Goal: Information Seeking & Learning: Learn about a topic

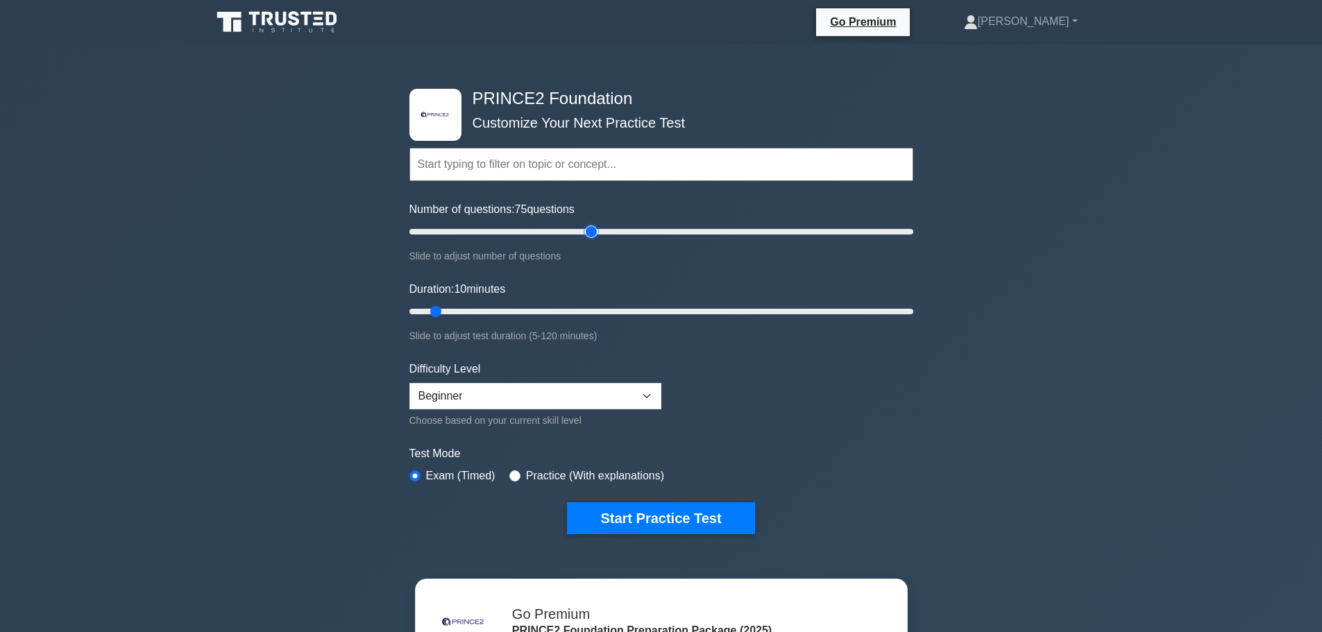
drag, startPoint x: 435, startPoint y: 235, endPoint x: 591, endPoint y: 250, distance: 156.8
type input "75"
click at [591, 240] on input "Number of questions: 75 questions" at bounding box center [661, 231] width 504 height 17
drag, startPoint x: 434, startPoint y: 311, endPoint x: 583, endPoint y: 305, distance: 149.3
type input "45"
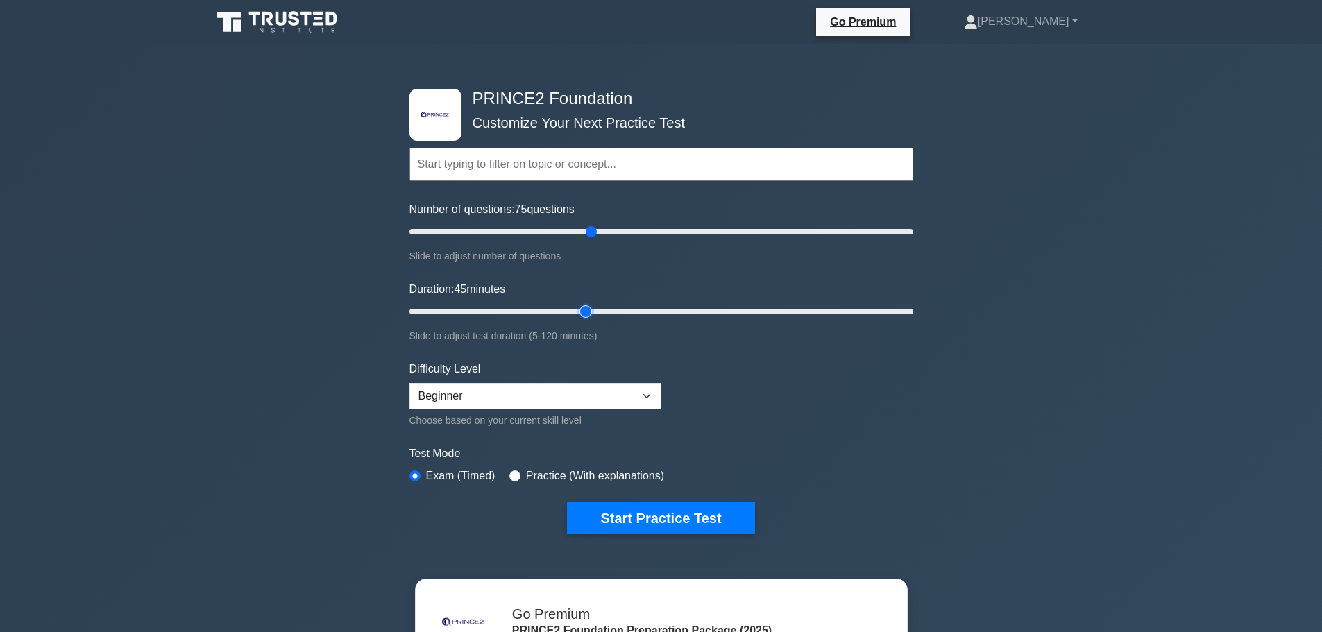
click at [583, 305] on input "Duration: 45 minutes" at bounding box center [661, 311] width 504 height 17
click at [549, 400] on select "Beginner Intermediate Expert" at bounding box center [535, 396] width 252 height 26
select select "intermediate"
click at [409, 383] on select "Beginner Intermediate Expert" at bounding box center [535, 396] width 252 height 26
click at [333, 409] on div ".st0{fill-rule:evenodd;clip-rule:evenodd;fill:#000041;} .st1{fill-rule:evenodd;…" at bounding box center [661, 478] width 1322 height 869
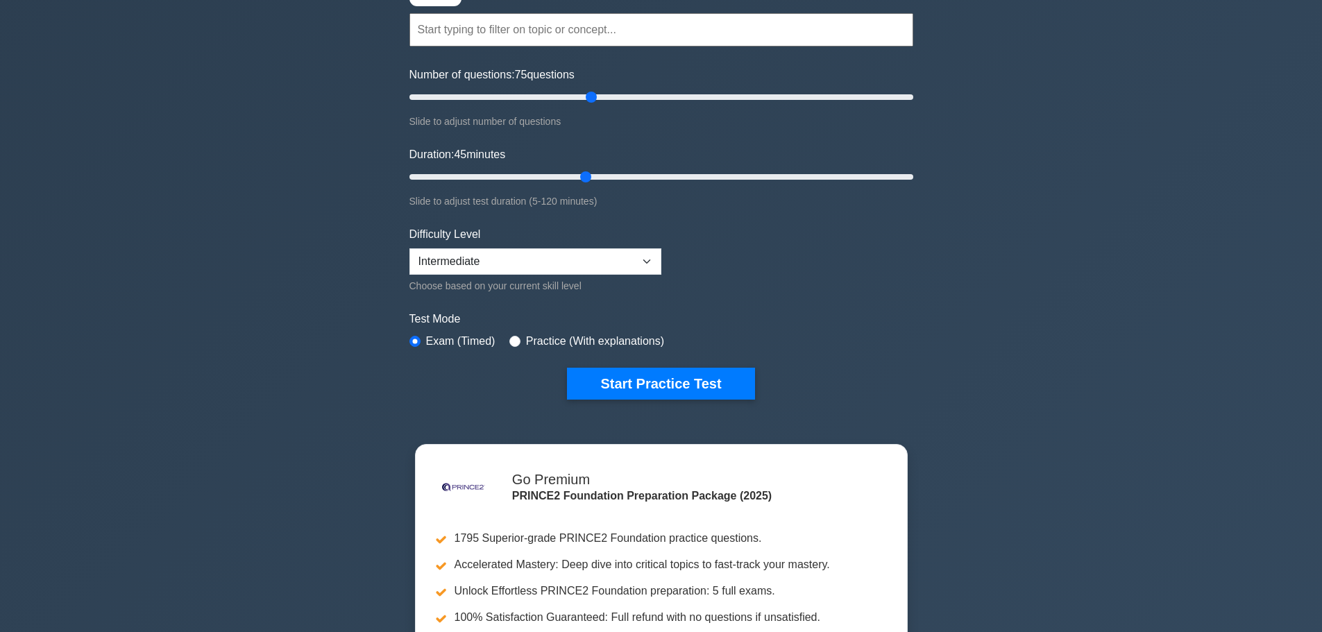
scroll to position [208, 0]
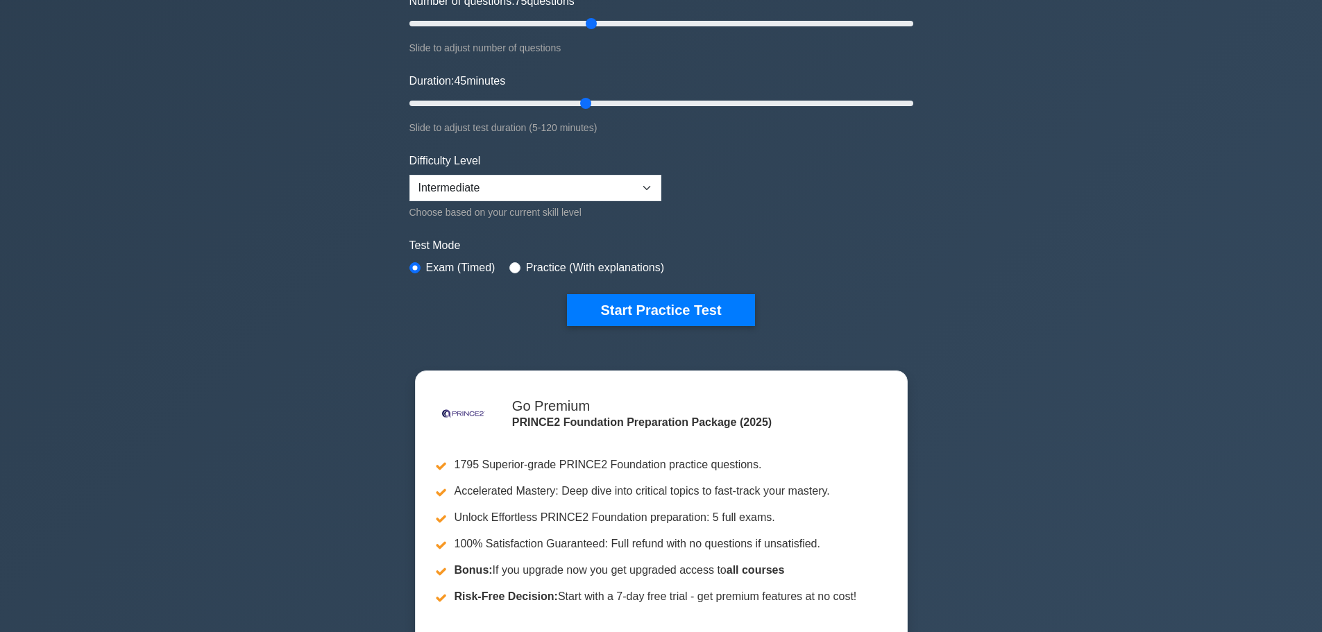
click at [684, 333] on div ".st0{fill-rule:evenodd;clip-rule:evenodd;fill:#000041;} .st1{fill-rule:evenodd;…" at bounding box center [661, 103] width 520 height 512
click at [685, 316] on button "Start Practice Test" at bounding box center [660, 310] width 187 height 32
click at [631, 314] on button "Start Practice Test" at bounding box center [660, 310] width 187 height 32
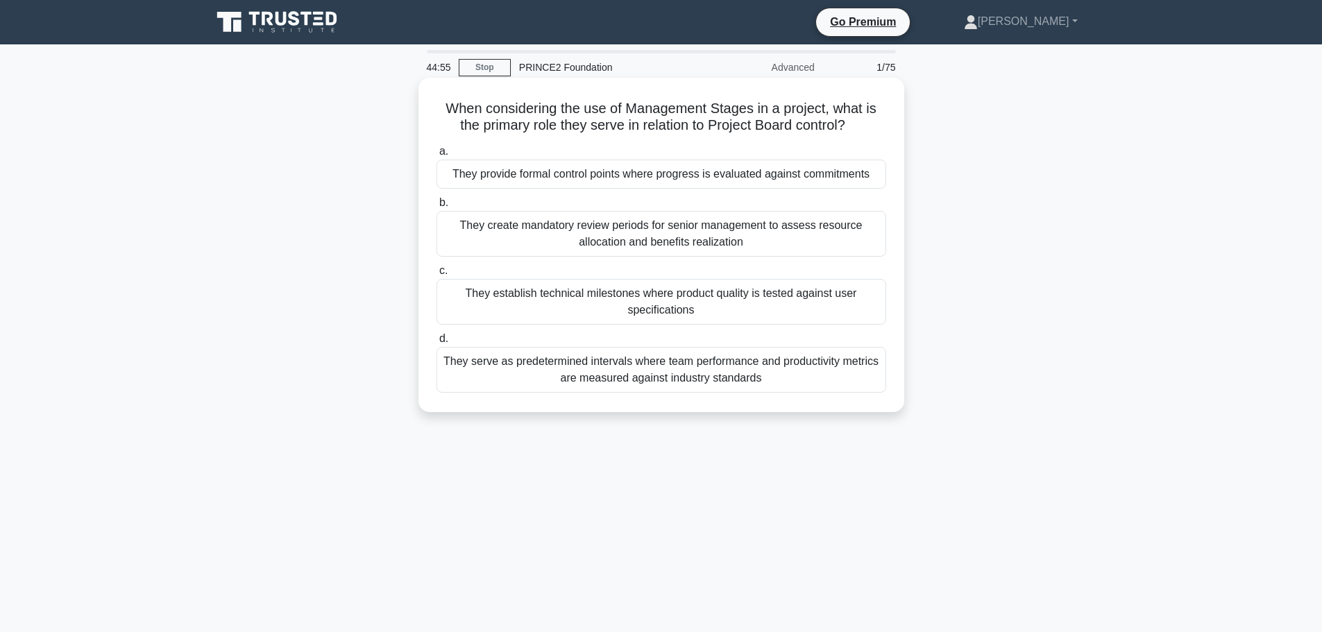
click at [600, 222] on div "They create mandatory review periods for senior management to assess resource a…" at bounding box center [661, 234] width 450 height 46
click at [436, 207] on input "b. They create mandatory review periods for senior management to assess resourc…" at bounding box center [436, 202] width 0 height 9
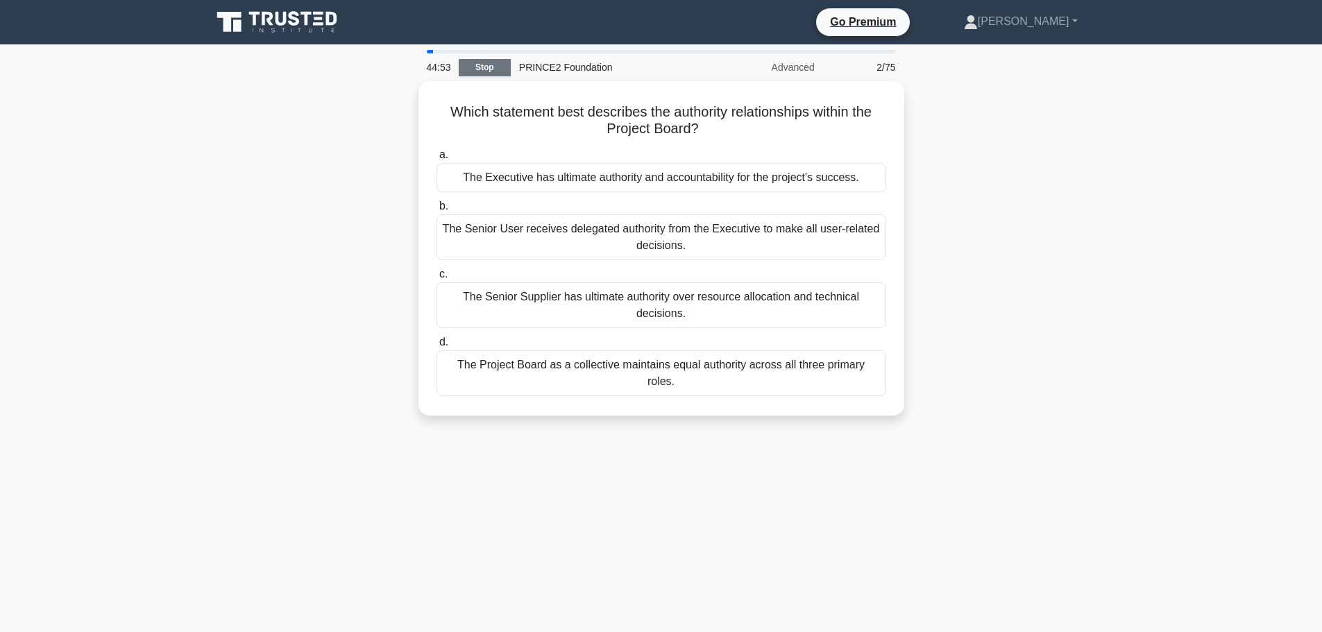
click at [490, 69] on link "Stop" at bounding box center [485, 67] width 52 height 17
drag, startPoint x: 268, startPoint y: 268, endPoint x: 268, endPoint y: 275, distance: 7.7
click at [270, 268] on div "Which statement best describes the authority relationships within the Project B…" at bounding box center [661, 256] width 916 height 351
click at [281, 264] on div "Which statement best describes the authority relationships within the Project B…" at bounding box center [661, 256] width 916 height 351
click at [282, 264] on div "Which statement best describes the authority relationships within the Project B…" at bounding box center [661, 256] width 916 height 351
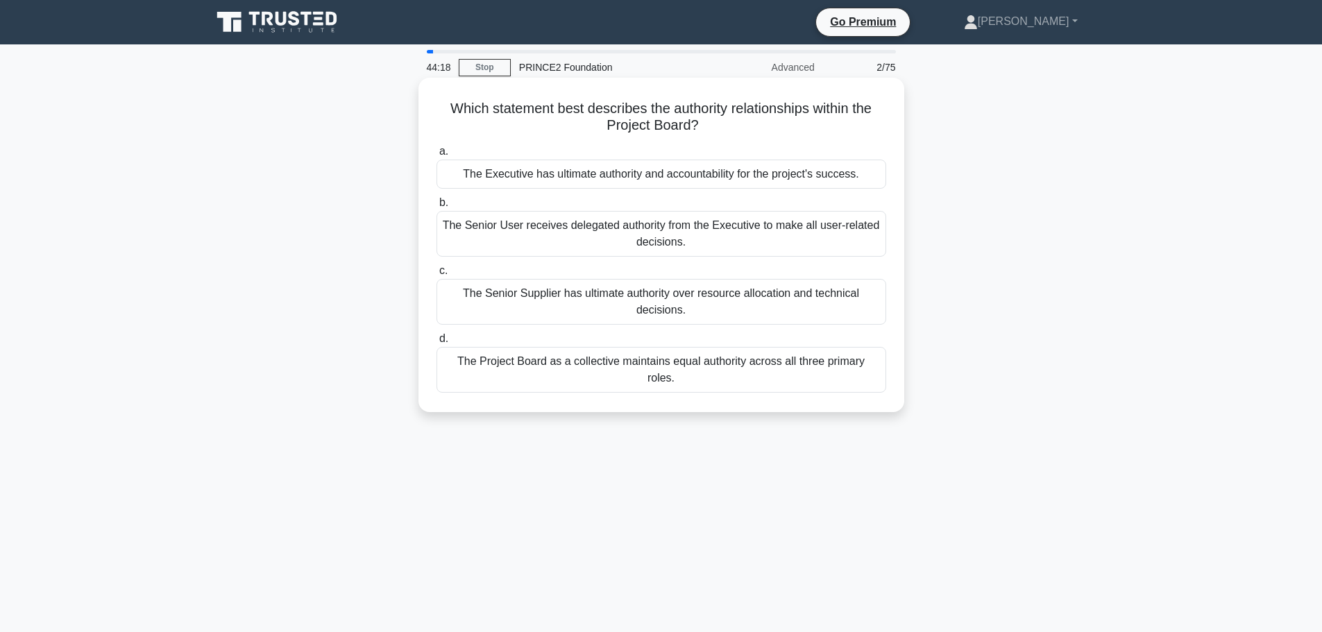
click at [570, 239] on div "The Senior User receives delegated authority from the Executive to make all use…" at bounding box center [661, 234] width 450 height 46
click at [436, 207] on input "b. The Senior User receives delegated authority from the Executive to make all …" at bounding box center [436, 202] width 0 height 9
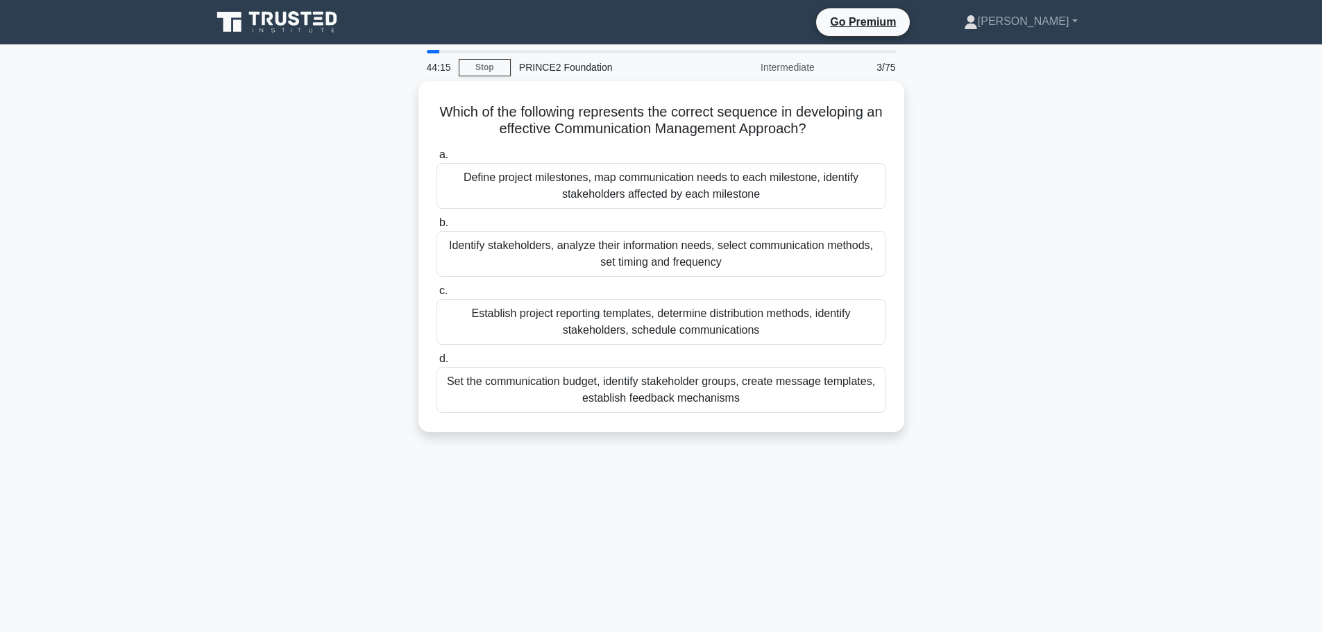
click at [992, 268] on div "Which of the following represents the correct sequence in developing an effecti…" at bounding box center [661, 265] width 916 height 368
click at [465, 63] on link "Stop" at bounding box center [485, 67] width 52 height 17
